Goal: Task Accomplishment & Management: Manage account settings

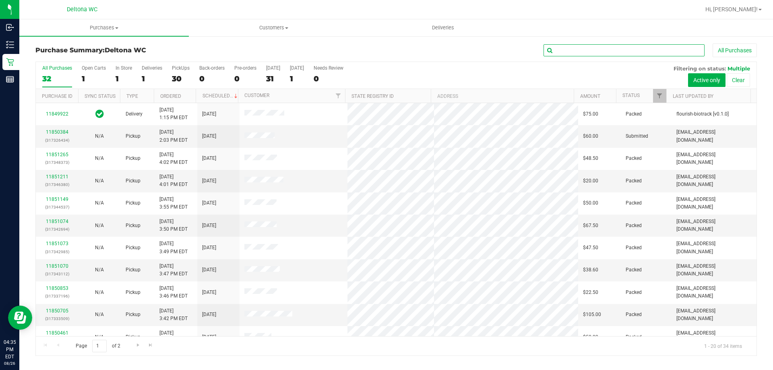
click at [568, 52] on input "text" at bounding box center [624, 50] width 161 height 12
type input "[PERSON_NAME]"
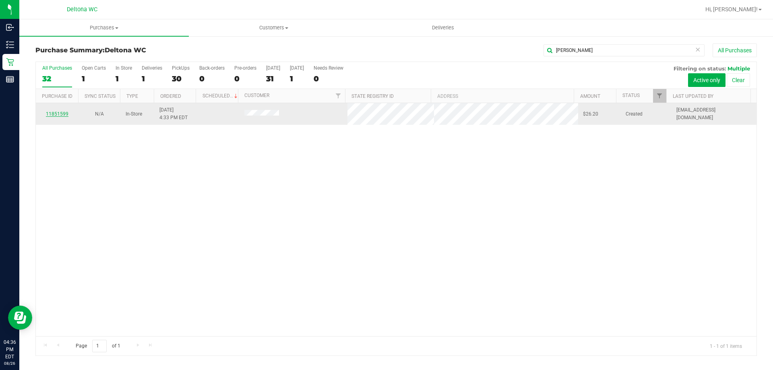
click at [65, 113] on link "11851599" at bounding box center [57, 114] width 23 height 6
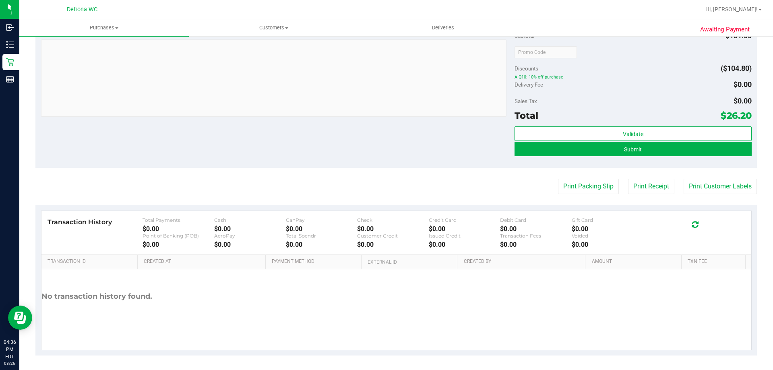
scroll to position [324, 0]
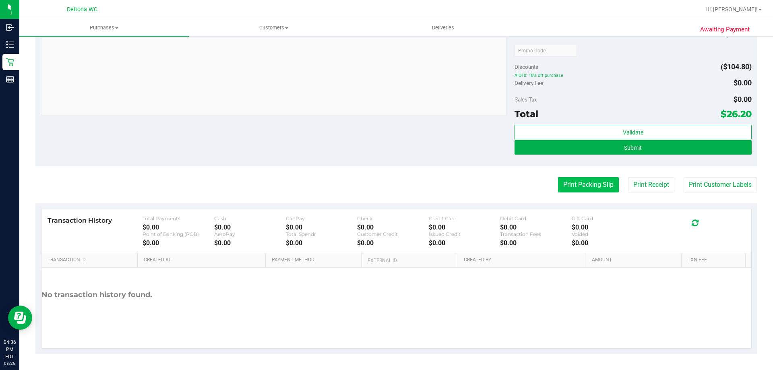
click at [585, 186] on button "Print Packing Slip" at bounding box center [588, 184] width 61 height 15
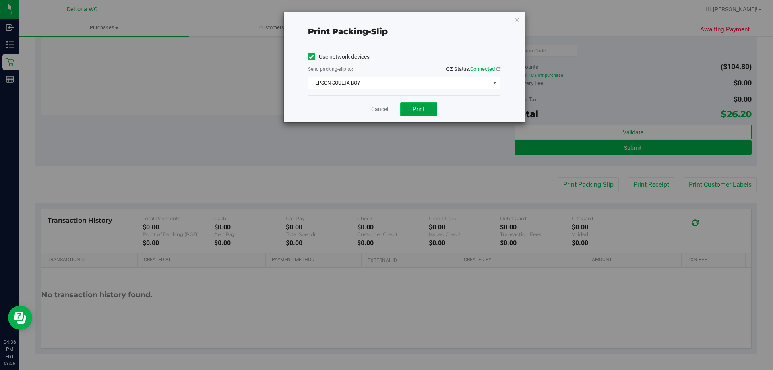
click at [414, 105] on button "Print" at bounding box center [418, 109] width 37 height 14
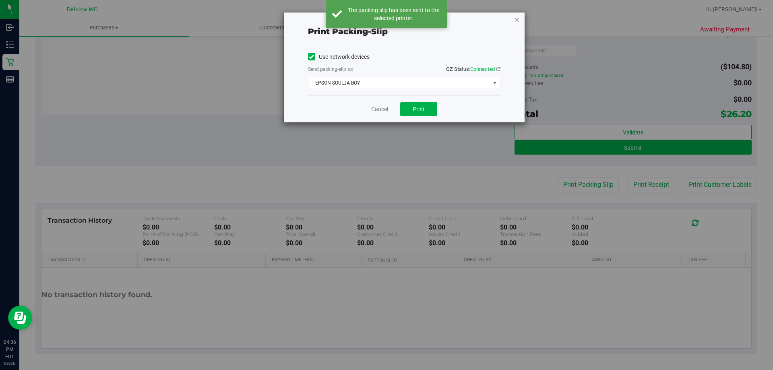
click at [517, 21] on icon "button" at bounding box center [517, 19] width 6 height 10
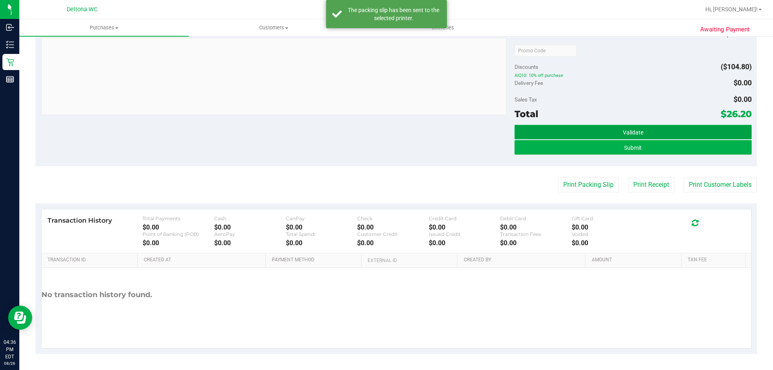
click at [624, 130] on span "Validate" at bounding box center [633, 132] width 21 height 6
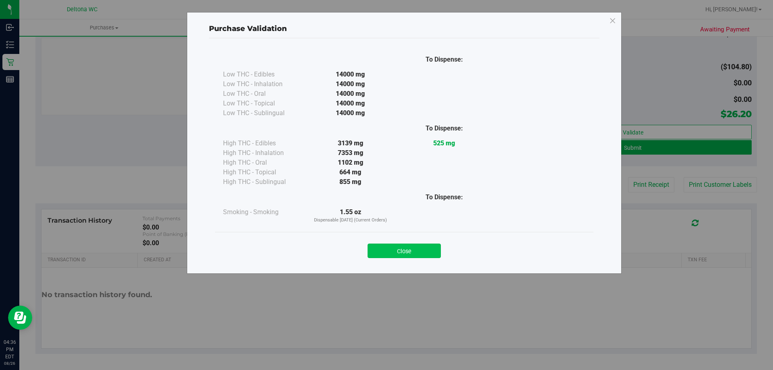
click at [407, 244] on button "Close" at bounding box center [404, 251] width 73 height 14
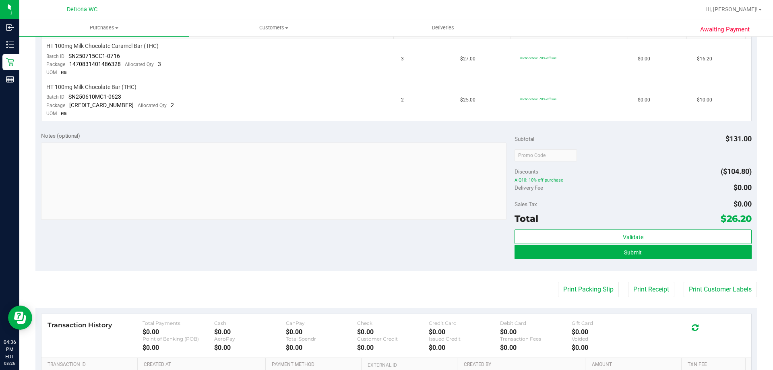
scroll to position [82, 0]
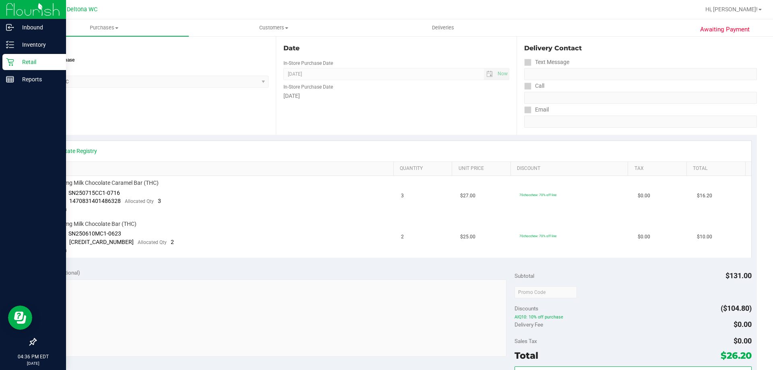
click at [40, 63] on p "Retail" at bounding box center [38, 62] width 48 height 10
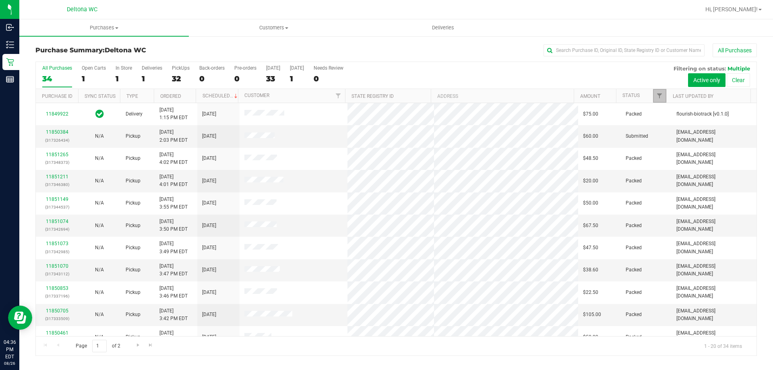
click at [655, 94] on link "Filter" at bounding box center [659, 96] width 13 height 14
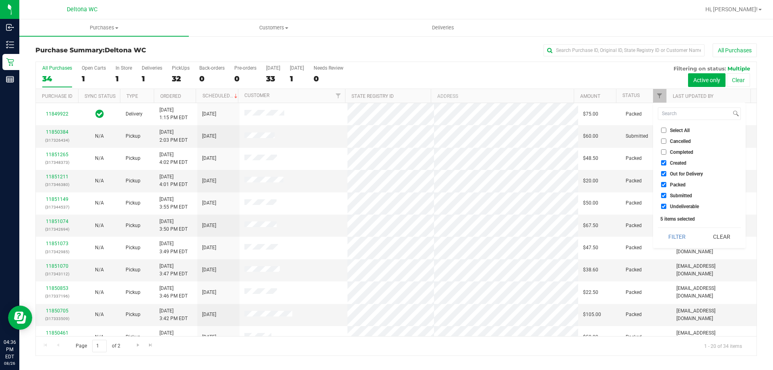
click at [664, 161] on input "Created" at bounding box center [663, 162] width 5 height 5
checkbox input "false"
click at [664, 175] on input "Out for Delivery" at bounding box center [663, 173] width 5 height 5
checkbox input "false"
click at [664, 182] on input "Packed" at bounding box center [663, 184] width 5 height 5
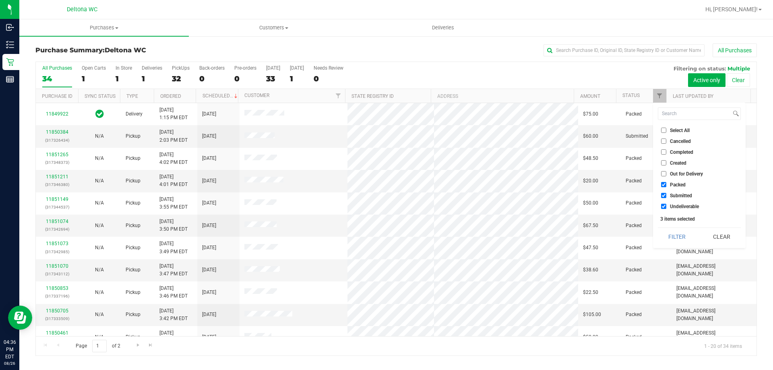
checkbox input "false"
click at [662, 203] on li "Undeliverable" at bounding box center [699, 206] width 83 height 8
click at [663, 208] on input "Undeliverable" at bounding box center [663, 206] width 5 height 5
checkbox input "false"
click at [671, 238] on button "Filter" at bounding box center [677, 237] width 39 height 18
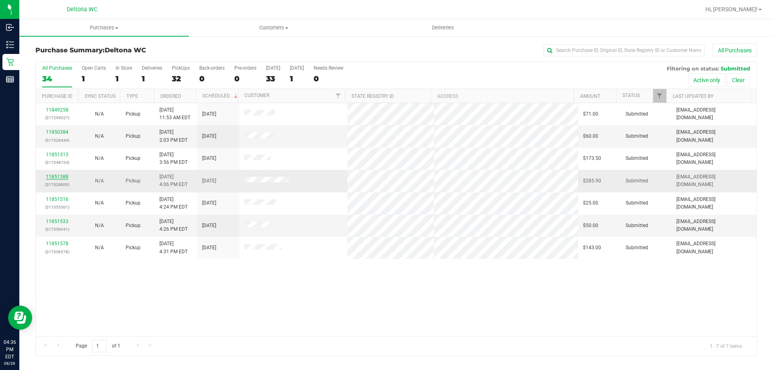
click at [62, 177] on link "11851388" at bounding box center [57, 177] width 23 height 6
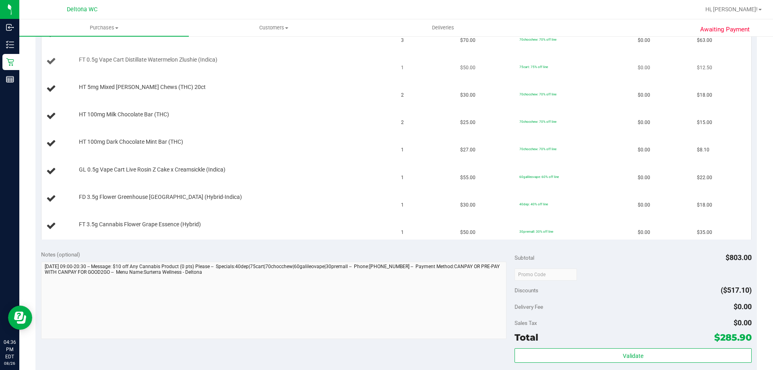
scroll to position [564, 0]
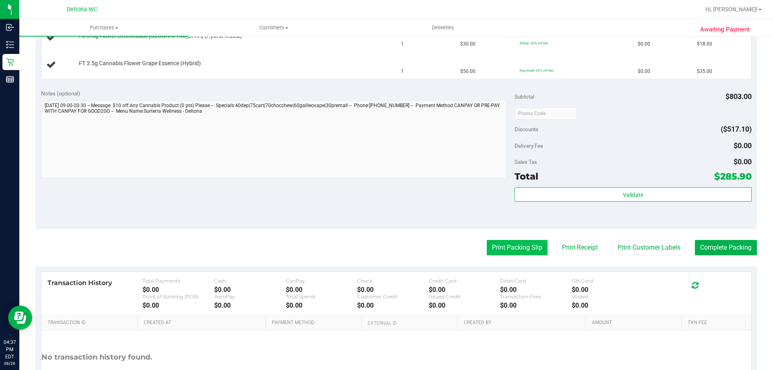
click at [495, 252] on button "Print Packing Slip" at bounding box center [517, 247] width 61 height 15
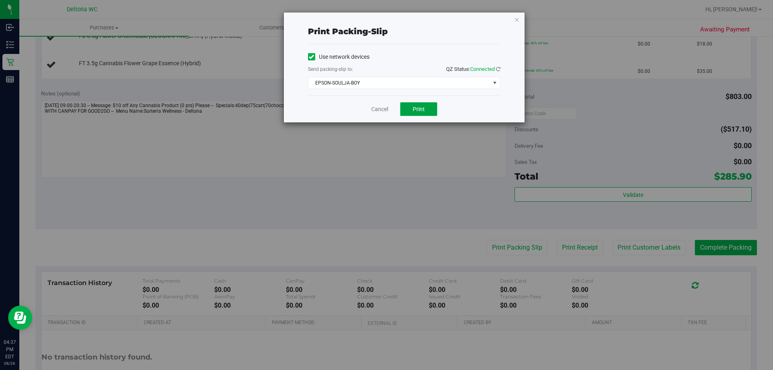
click at [411, 111] on button "Print" at bounding box center [418, 109] width 37 height 14
click at [383, 111] on link "Cancel" at bounding box center [379, 109] width 17 height 8
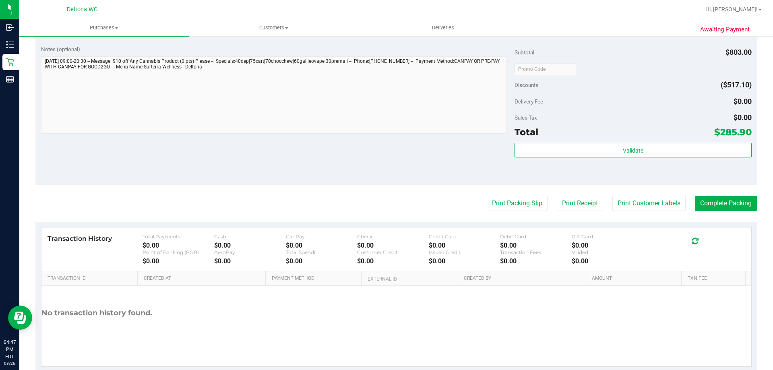
scroll to position [886, 0]
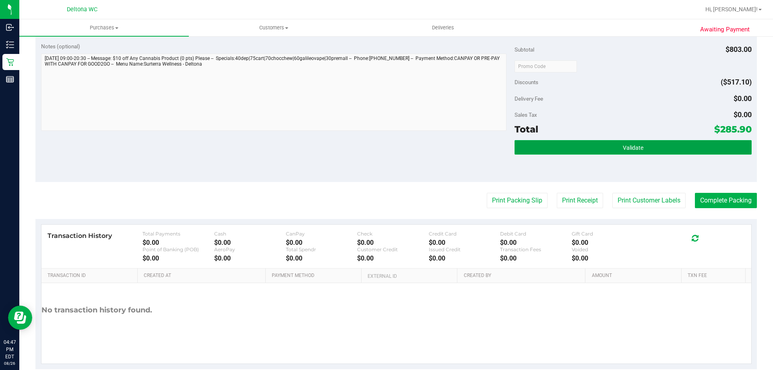
click at [531, 147] on button "Validate" at bounding box center [633, 147] width 237 height 14
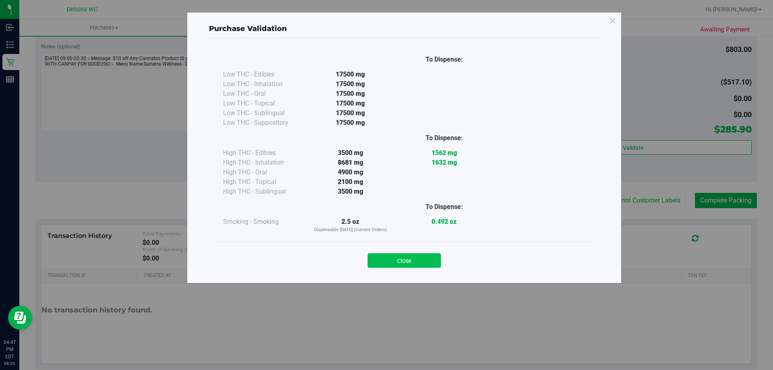
click at [403, 265] on button "Close" at bounding box center [404, 260] width 73 height 14
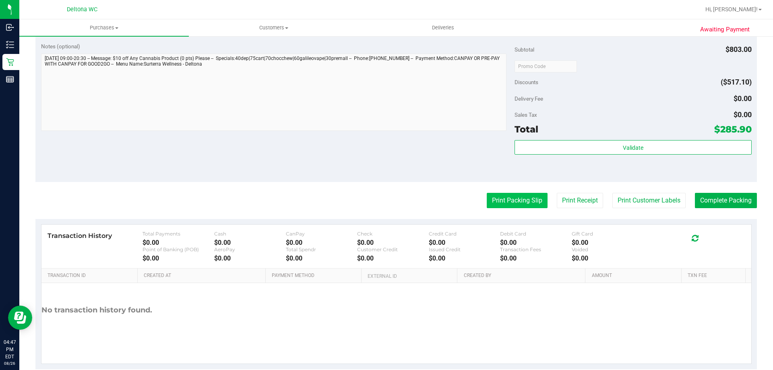
click at [520, 202] on button "Print Packing Slip" at bounding box center [517, 200] width 61 height 15
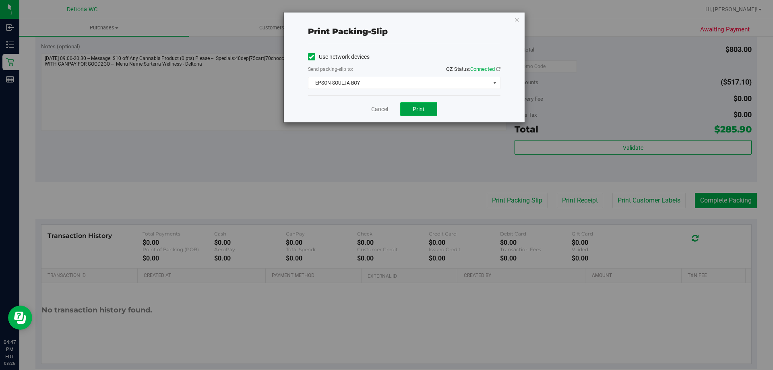
click at [422, 114] on button "Print" at bounding box center [418, 109] width 37 height 14
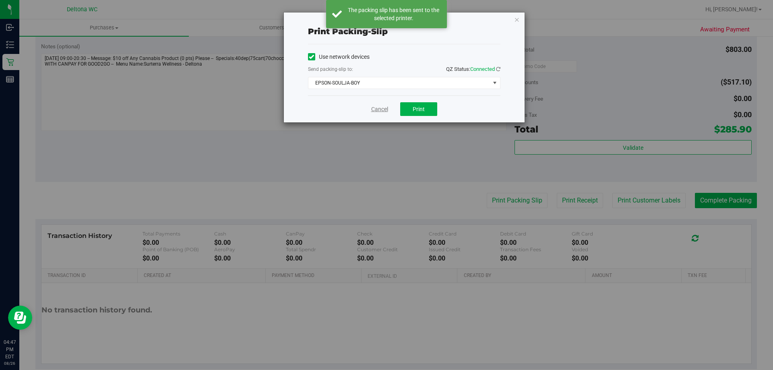
click at [378, 111] on link "Cancel" at bounding box center [379, 109] width 17 height 8
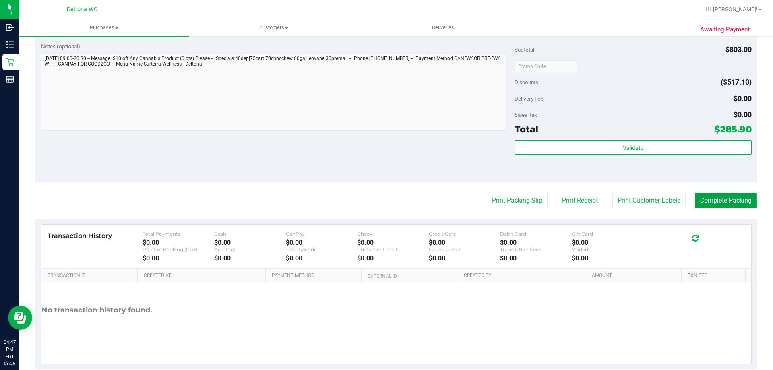
click at [742, 203] on button "Complete Packing" at bounding box center [726, 200] width 62 height 15
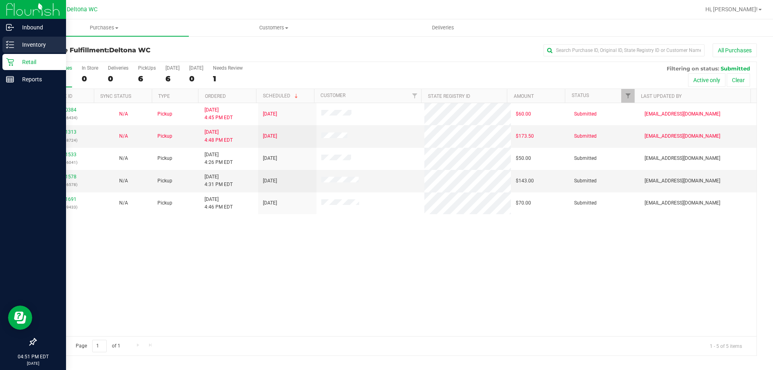
click at [37, 45] on p "Inventory" at bounding box center [38, 45] width 48 height 10
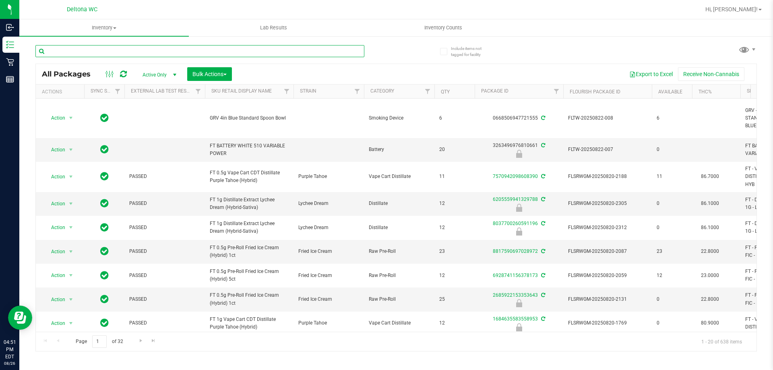
click at [156, 51] on input "text" at bounding box center [199, 51] width 329 height 12
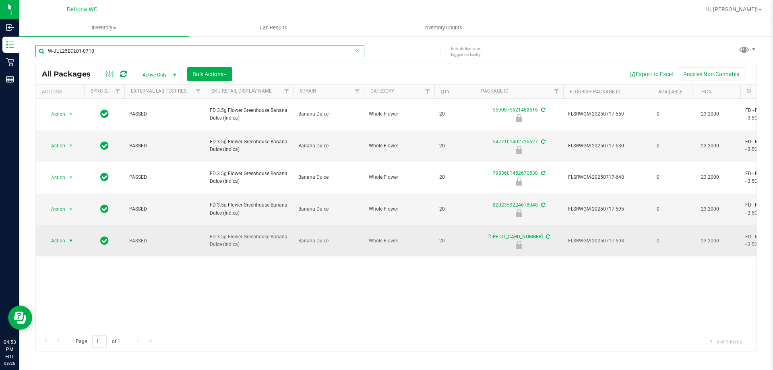
type input "W-JUL25BDL01-0710"
click at [52, 235] on span "Action" at bounding box center [55, 240] width 22 height 11
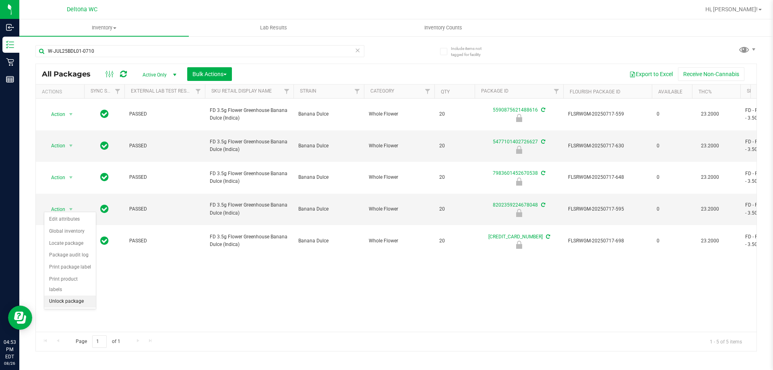
click at [64, 296] on li "Unlock package" at bounding box center [70, 302] width 52 height 12
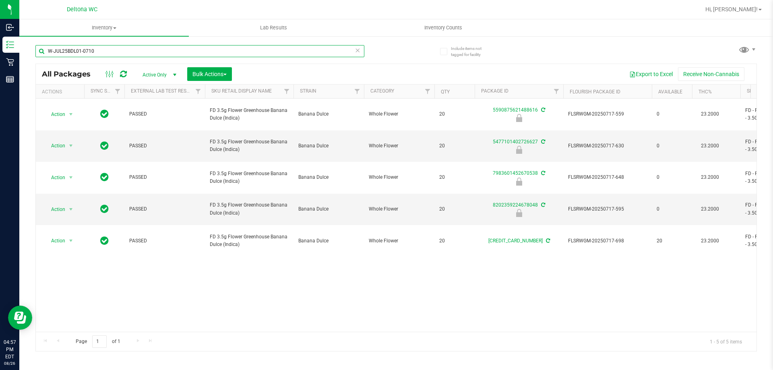
click at [149, 56] on input "W-JUL25BDL01-0710" at bounding box center [199, 51] width 329 height 12
type input "jcw"
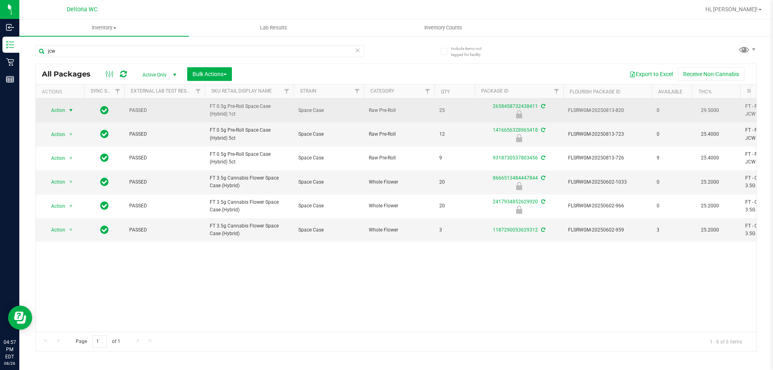
click at [62, 110] on span "Action" at bounding box center [55, 110] width 22 height 11
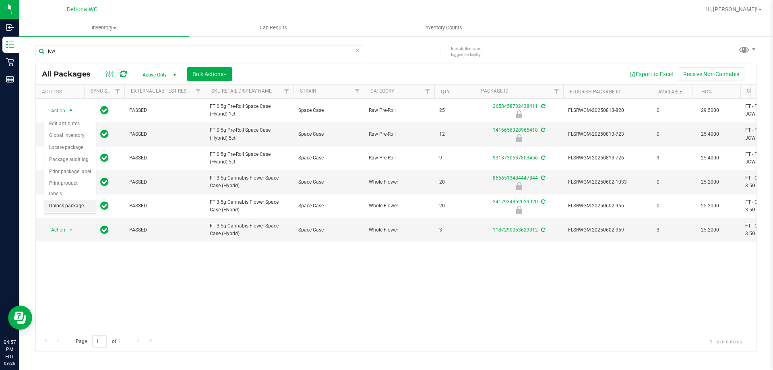
click at [75, 200] on li "Unlock package" at bounding box center [70, 206] width 52 height 12
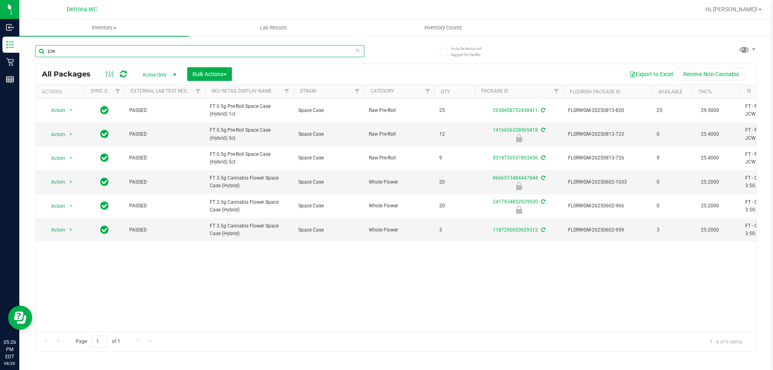
click at [134, 50] on input "jcw" at bounding box center [199, 51] width 329 height 12
type input "lmz"
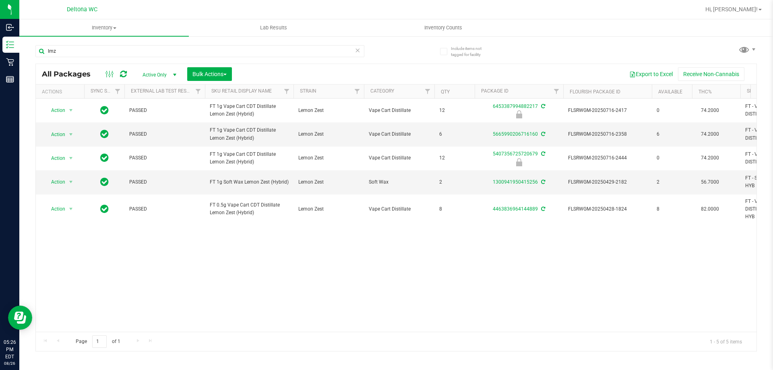
click at [291, 273] on div "Action Action Edit attributes Global inventory Locate package Package audit log…" at bounding box center [396, 215] width 721 height 233
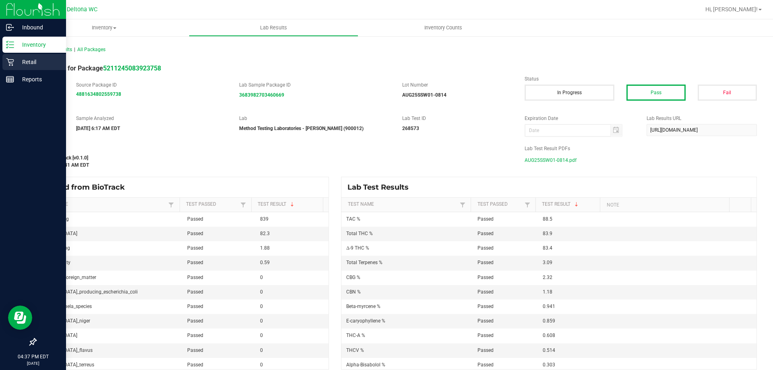
click at [31, 60] on p "Retail" at bounding box center [38, 62] width 48 height 10
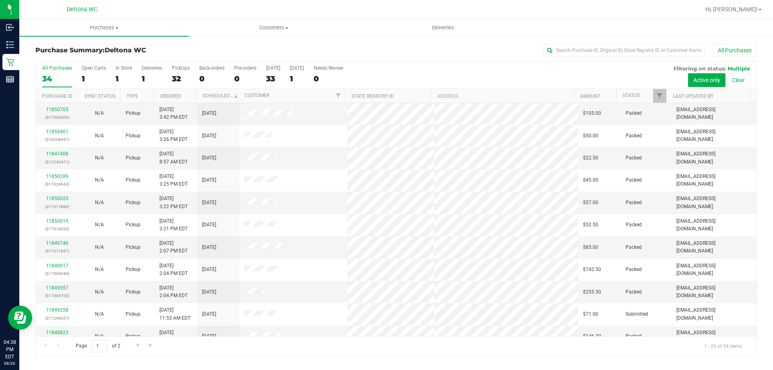
scroll to position [213, 0]
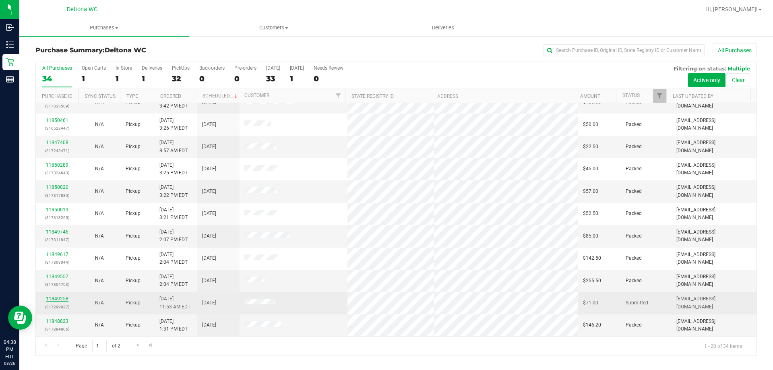
click at [62, 300] on link "11849258" at bounding box center [57, 299] width 23 height 6
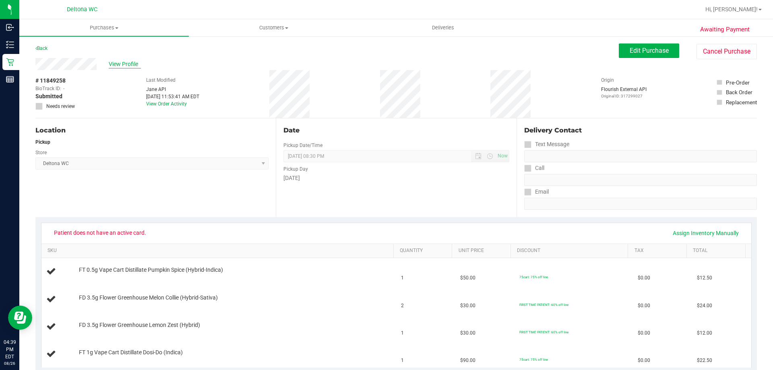
click at [132, 65] on span "View Profile" at bounding box center [125, 64] width 32 height 8
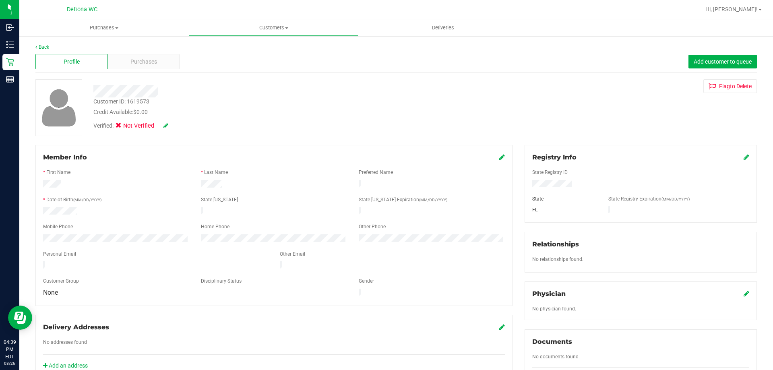
click at [744, 156] on icon at bounding box center [747, 157] width 6 height 6
click at [347, 176] on div "Member Info * First Name * Last Name Preferred Name * Date of Birth (MM/DD/YYYY…" at bounding box center [396, 352] width 734 height 415
click at [742, 156] on icon at bounding box center [745, 158] width 7 height 6
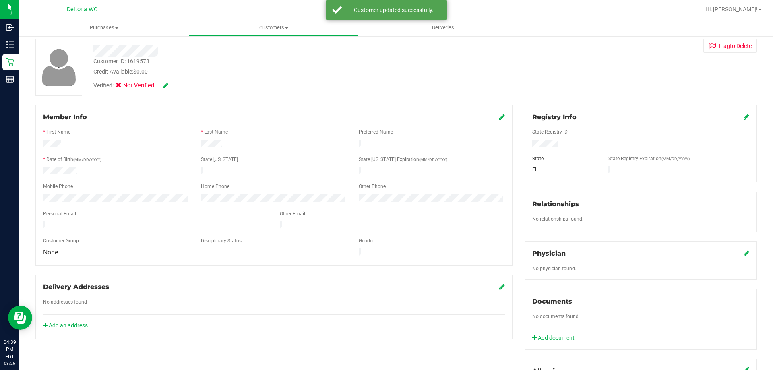
click at [165, 84] on icon at bounding box center [165, 86] width 5 height 6
click at [122, 87] on icon at bounding box center [120, 87] width 5 height 0
click at [0, 0] on input "Medical" at bounding box center [0, 0] width 0 height 0
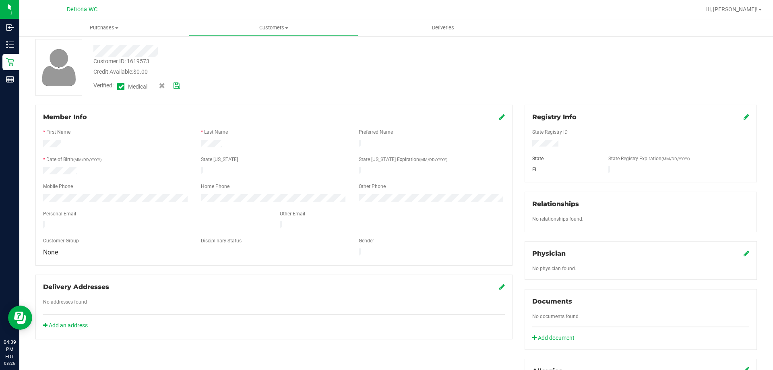
click at [175, 88] on icon at bounding box center [177, 86] width 6 height 6
